Goal: Information Seeking & Learning: Learn about a topic

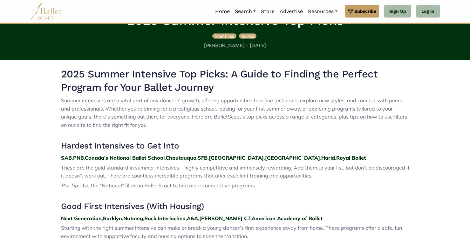
scroll to position [163, 0]
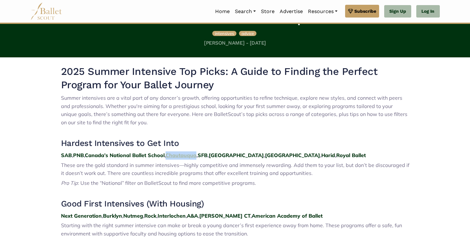
drag, startPoint x: 201, startPoint y: 156, endPoint x: 171, endPoint y: 157, distance: 29.6
click at [171, 157] on p "SAB , PNB , Canada’s National Ballet School , Chautauqua , SFB , Houston , Miam…" at bounding box center [235, 155] width 349 height 8
copy strong "Chautauqua"
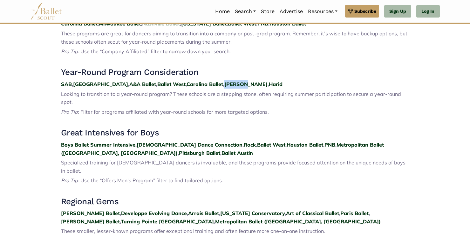
scroll to position [571, 0]
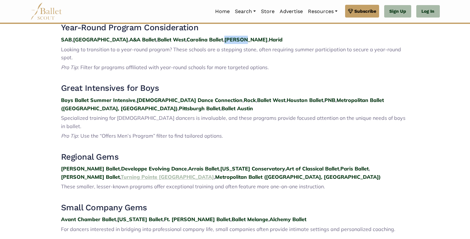
click at [121, 173] on strong "Turning Pointe Cape Cod" at bounding box center [167, 176] width 93 height 6
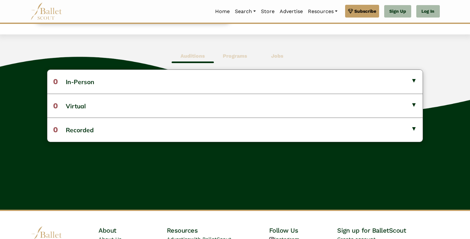
scroll to position [154, 0]
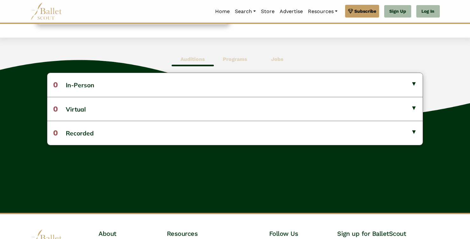
click at [227, 61] on b "Programs" at bounding box center [235, 59] width 24 height 6
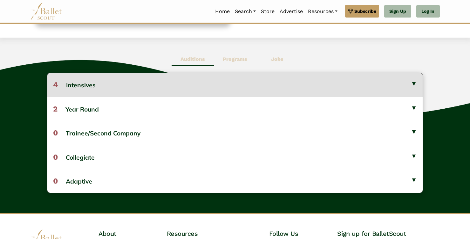
click at [238, 83] on button "4 Intensives" at bounding box center [235, 85] width 376 height 24
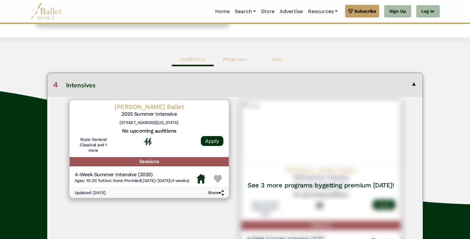
click at [274, 57] on b "Jobs" at bounding box center [277, 59] width 12 height 6
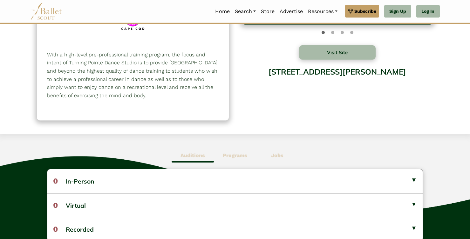
scroll to position [136, 0]
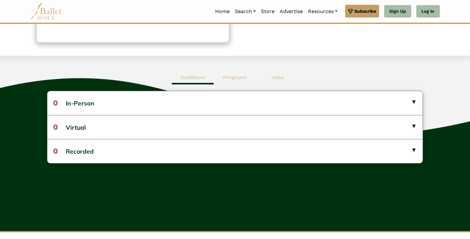
click at [226, 74] on b "Programs" at bounding box center [235, 77] width 24 height 6
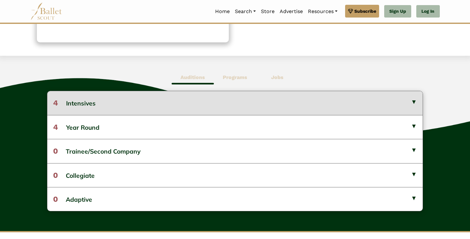
click at [235, 99] on button "4 Intensives" at bounding box center [235, 103] width 376 height 24
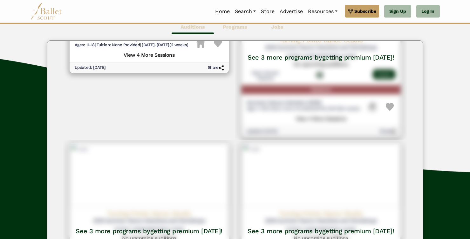
scroll to position [2, 0]
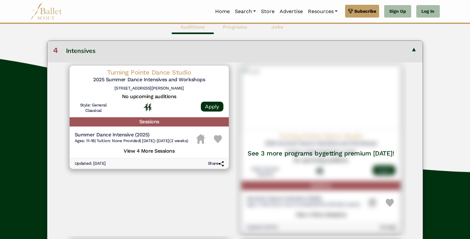
click at [197, 33] on span "Auditions" at bounding box center [193, 27] width 42 height 15
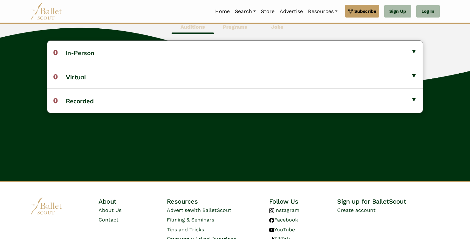
click at [227, 26] on b "Programs" at bounding box center [235, 27] width 24 height 6
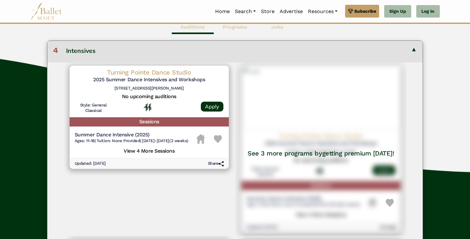
scroll to position [6, 0]
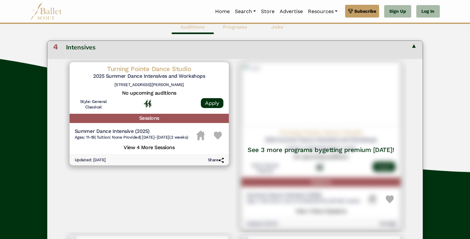
click at [222, 54] on button "4 Intensives" at bounding box center [235, 47] width 376 height 24
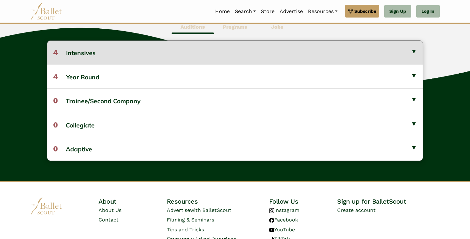
scroll to position [0, 0]
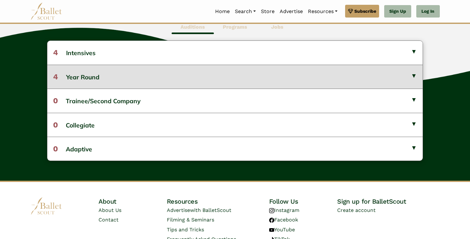
click at [199, 84] on button "4 Year Round" at bounding box center [235, 77] width 376 height 24
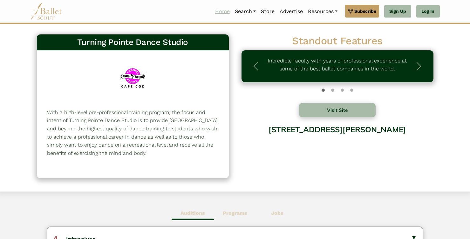
click at [222, 9] on link "Home" at bounding box center [223, 11] width 20 height 13
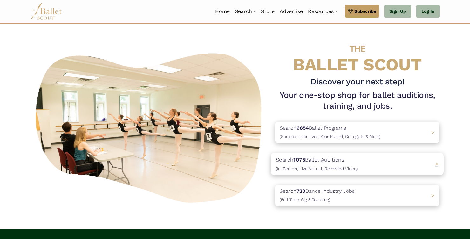
click at [306, 167] on span "(In-Person, Live Virtual, Recorded Video)" at bounding box center [317, 167] width 82 height 5
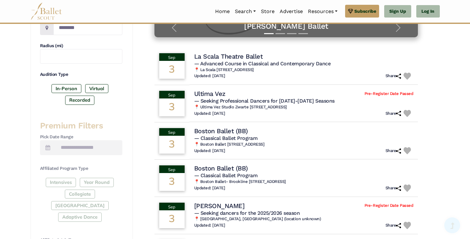
scroll to position [214, 0]
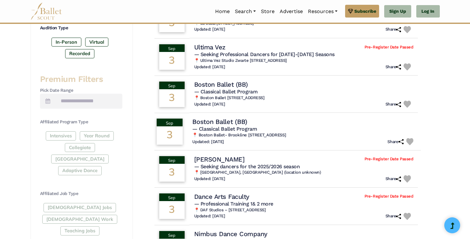
click at [221, 123] on h4 "Boston Ballet (BB)" at bounding box center [219, 121] width 55 height 9
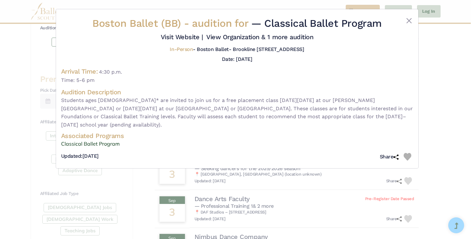
click at [408, 26] on div at bounding box center [397, 25] width 29 height 16
click at [408, 19] on button "Close" at bounding box center [409, 21] width 8 height 8
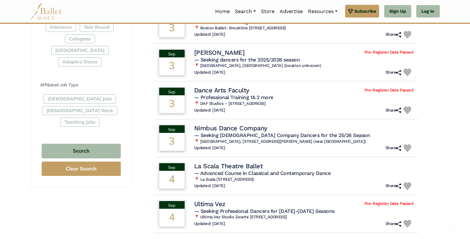
scroll to position [451, 0]
